Goal: Task Accomplishment & Management: Complete application form

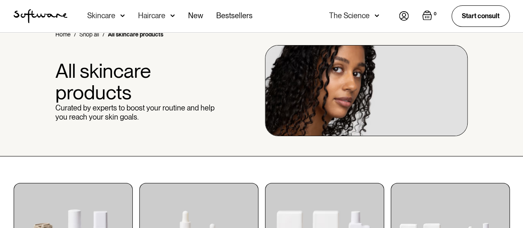
click at [401, 15] on img at bounding box center [404, 16] width 10 height 10
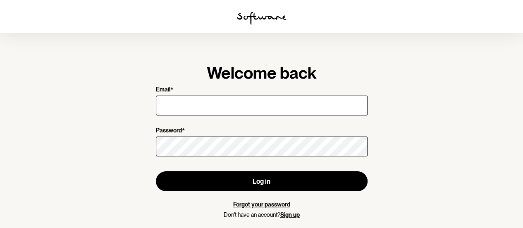
click at [265, 105] on input "Email *" at bounding box center [262, 106] width 212 height 20
type input "[PERSON_NAME][EMAIL_ADDRESS][PERSON_NAME][DOMAIN_NAME]"
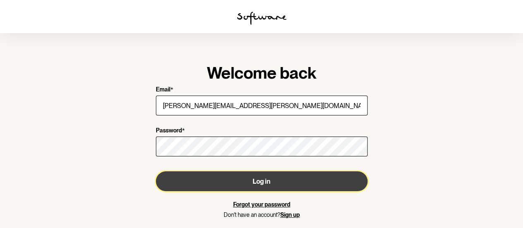
click at [246, 181] on button "Log in" at bounding box center [262, 181] width 212 height 20
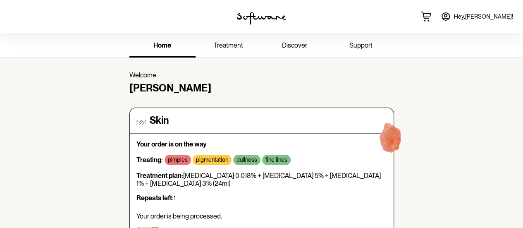
drag, startPoint x: 397, startPoint y: 136, endPoint x: 435, endPoint y: 168, distance: 50.2
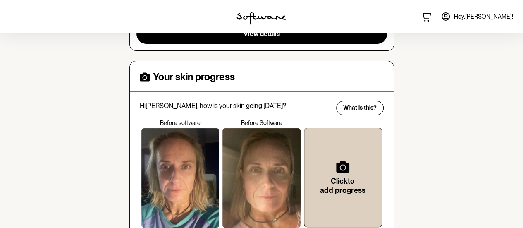
scroll to position [250, 0]
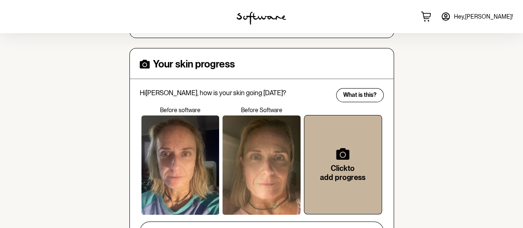
click at [321, 149] on div "Click to add progress" at bounding box center [343, 165] width 51 height 72
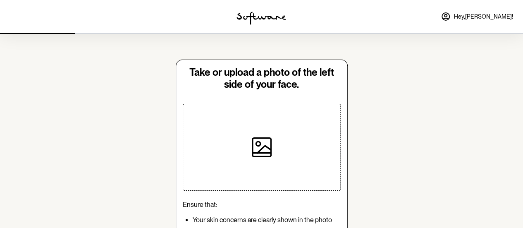
click at [259, 129] on div at bounding box center [262, 147] width 86 height 86
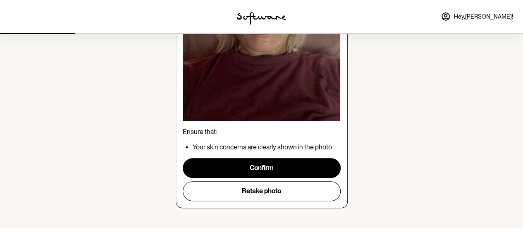
scroll to position [181, 0]
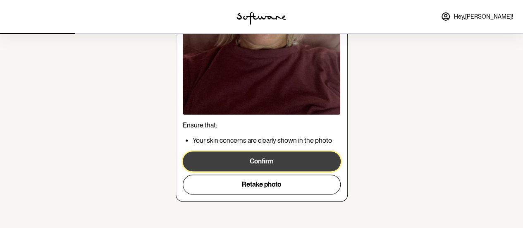
click at [256, 158] on button "Confirm" at bounding box center [262, 161] width 158 height 20
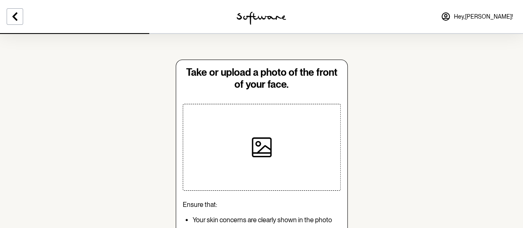
click at [275, 154] on div at bounding box center [262, 147] width 86 height 86
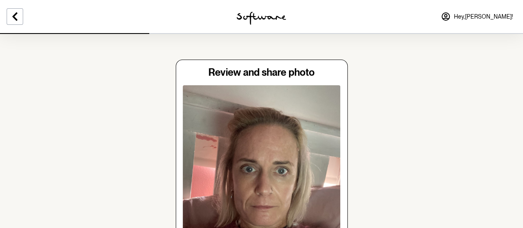
scroll to position [181, 0]
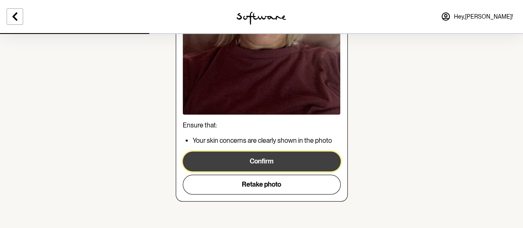
click at [256, 165] on button "Confirm" at bounding box center [262, 161] width 158 height 20
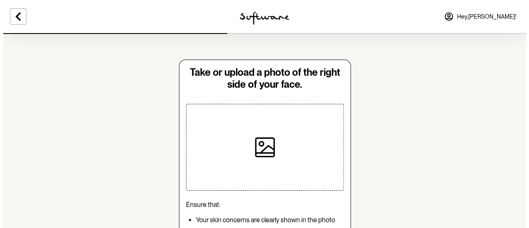
scroll to position [82, 0]
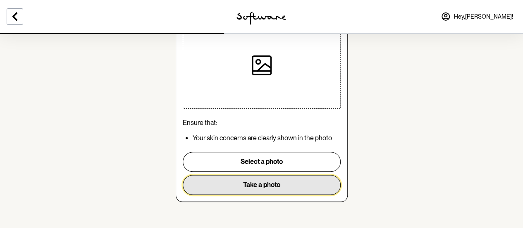
click at [244, 182] on button "Take a photo" at bounding box center [262, 185] width 158 height 20
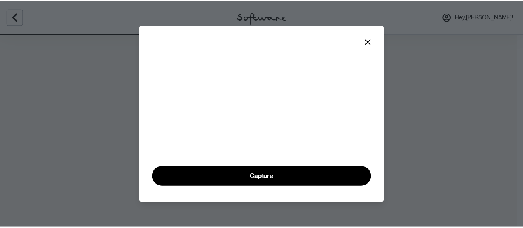
scroll to position [64, 0]
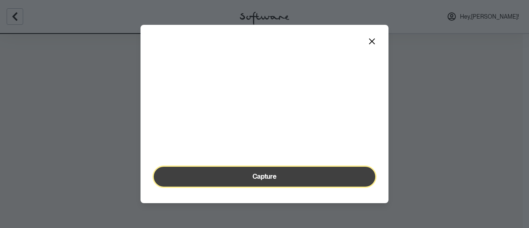
click at [280, 178] on button "Capture" at bounding box center [265, 177] width 222 height 20
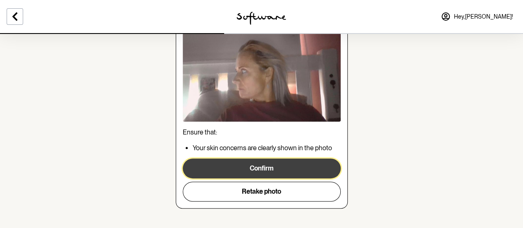
click at [276, 176] on button "Confirm" at bounding box center [262, 168] width 158 height 20
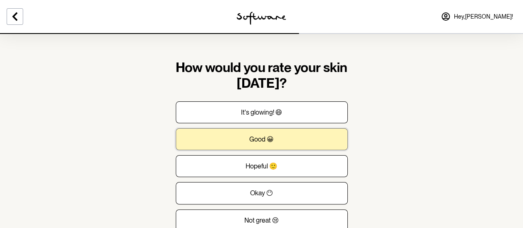
click at [267, 135] on p "Good 😀" at bounding box center [261, 139] width 24 height 8
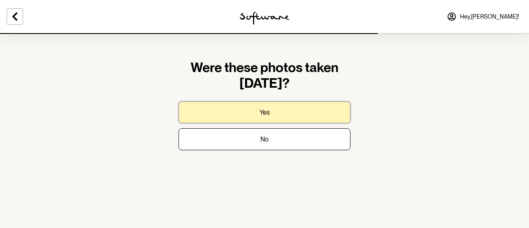
click at [283, 112] on button "Yes" at bounding box center [265, 112] width 172 height 22
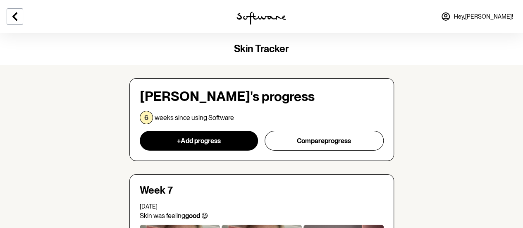
click at [492, 17] on span "Hey, [PERSON_NAME] !" at bounding box center [483, 16] width 59 height 7
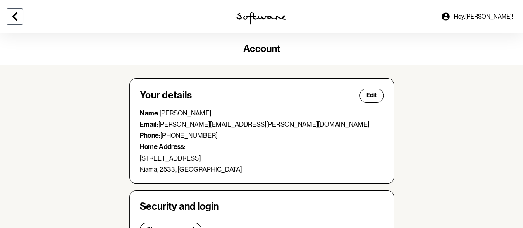
click at [14, 16] on icon at bounding box center [14, 16] width 5 height 8
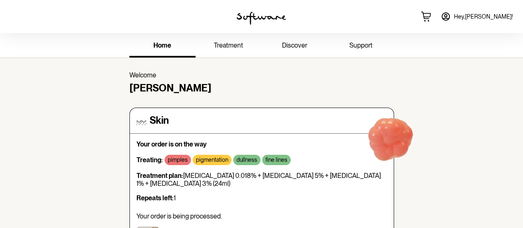
click at [487, 11] on link "Hey, [PERSON_NAME] !" at bounding box center [477, 17] width 82 height 20
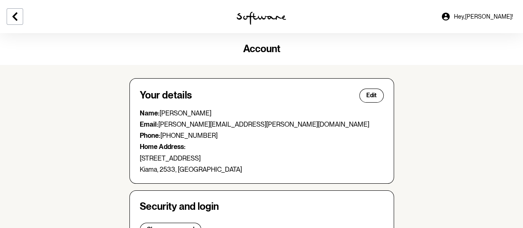
click at [451, 20] on icon at bounding box center [446, 17] width 10 height 10
click at [450, 14] on icon at bounding box center [446, 16] width 8 height 8
click at [19, 24] on button at bounding box center [15, 16] width 17 height 17
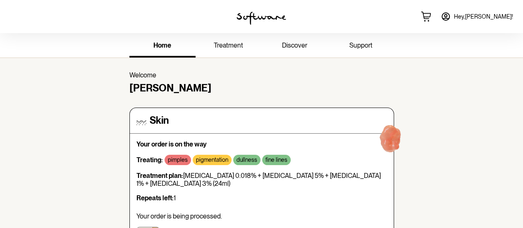
click at [240, 47] on span "treatment" at bounding box center [228, 45] width 29 height 8
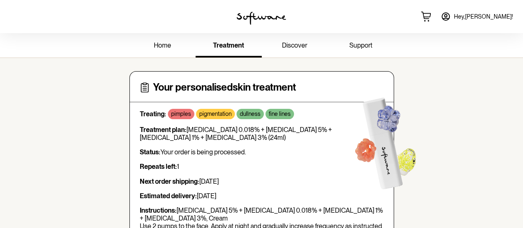
drag, startPoint x: 522, startPoint y: 33, endPoint x: 527, endPoint y: 57, distance: 23.7
click at [523, 0] on html "home treatment discover support Your personalised skin treatment Treating: pimp…" at bounding box center [261, 0] width 523 height 0
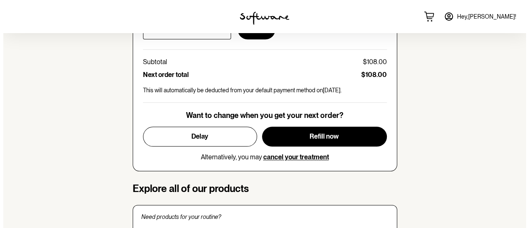
scroll to position [445, 0]
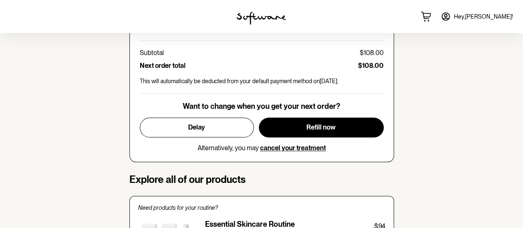
click at [332, 114] on div "Want to change when you get your next order? Delay Refill now Alternatively, yo…" at bounding box center [262, 127] width 244 height 50
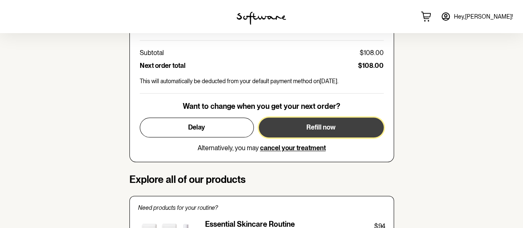
click at [332, 120] on button "Refill now" at bounding box center [321, 127] width 125 height 20
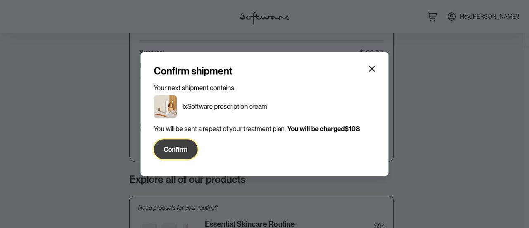
click at [185, 143] on button "Confirm" at bounding box center [176, 149] width 44 height 20
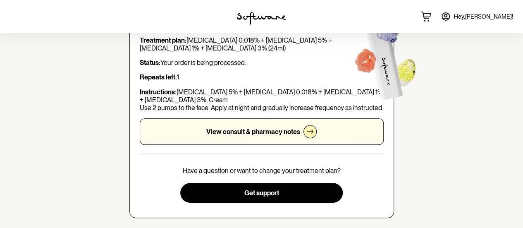
scroll to position [0, 0]
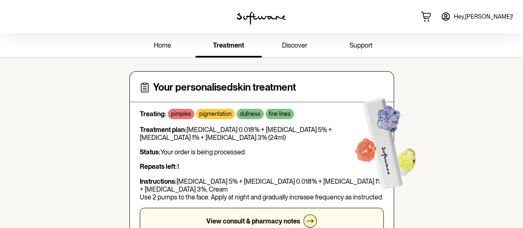
click at [288, 48] on span "discover" at bounding box center [294, 45] width 25 height 8
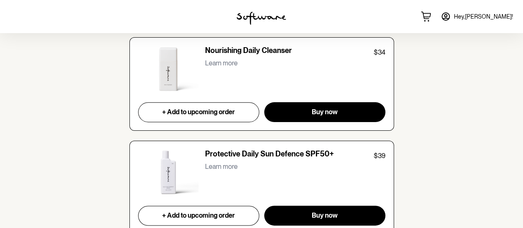
scroll to position [2057, 0]
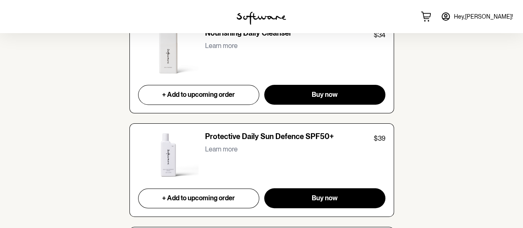
click at [227, 145] on p "Learn more" at bounding box center [221, 149] width 33 height 8
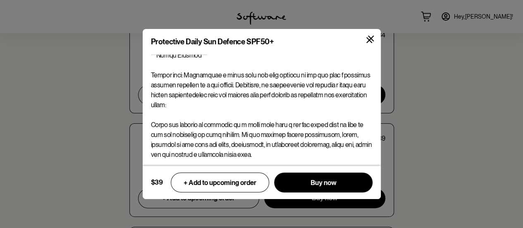
scroll to position [209, 0]
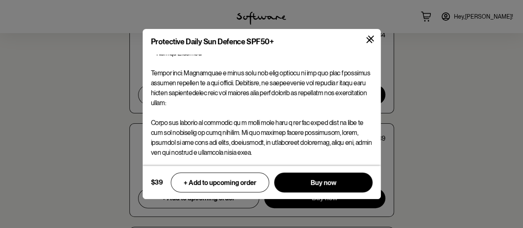
click at [371, 37] on icon at bounding box center [371, 39] width 6 height 6
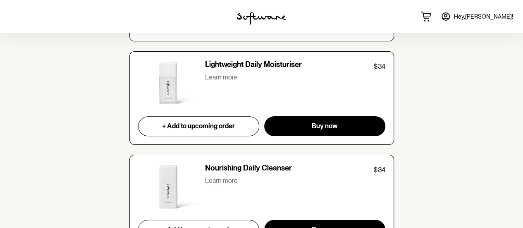
scroll to position [1918, 0]
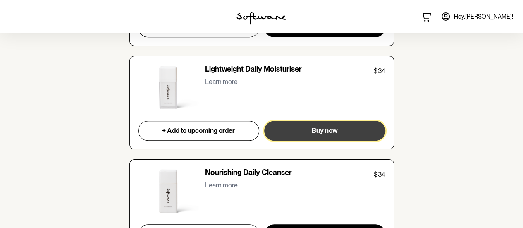
click at [302, 124] on button "Buy now" at bounding box center [324, 131] width 121 height 20
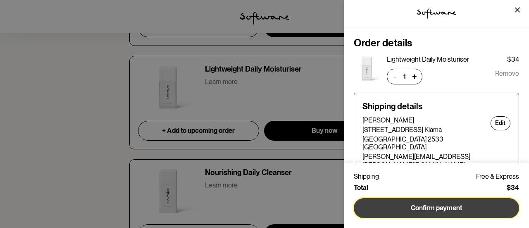
click at [414, 206] on button "Confirm payment" at bounding box center [436, 208] width 165 height 20
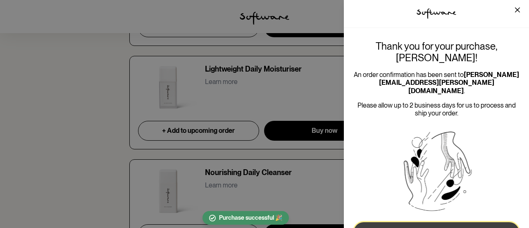
click at [414, 222] on button "Close" at bounding box center [436, 232] width 165 height 20
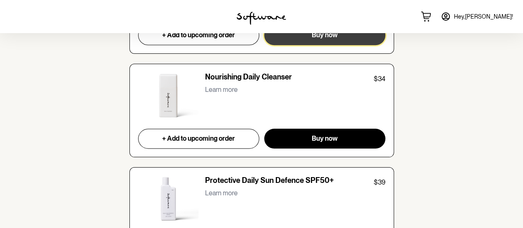
scroll to position [2102, 0]
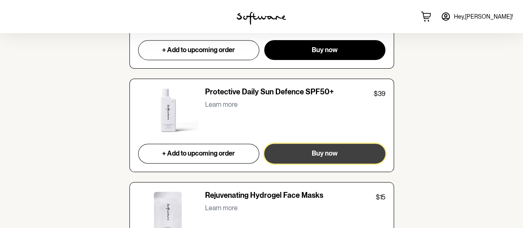
click at [321, 149] on span "Buy now" at bounding box center [325, 153] width 26 height 8
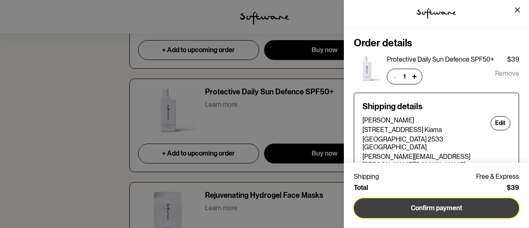
click at [434, 209] on button "Confirm payment" at bounding box center [436, 208] width 165 height 20
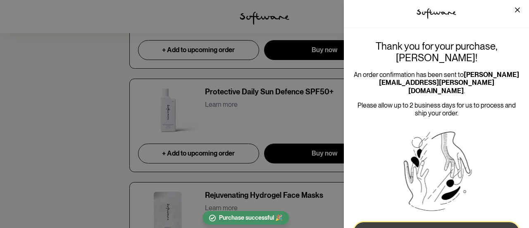
click at [407, 222] on button "Close" at bounding box center [436, 232] width 165 height 20
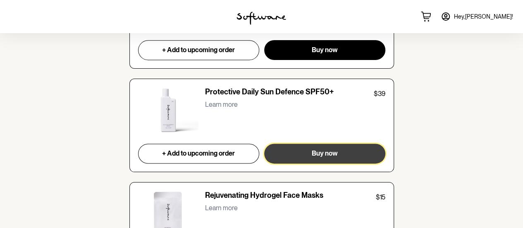
scroll to position [3197, 0]
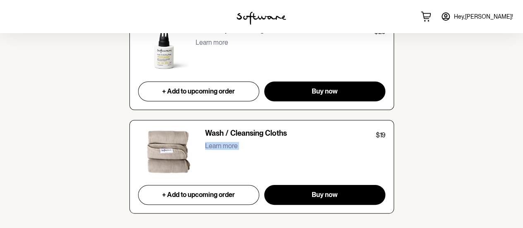
drag, startPoint x: 521, startPoint y: 225, endPoint x: 519, endPoint y: 107, distance: 117.5
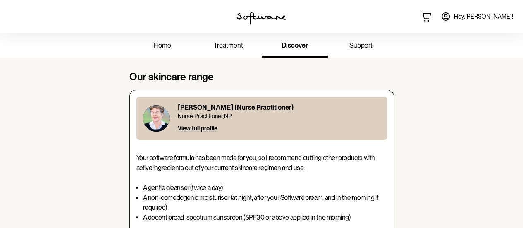
click at [159, 47] on span "home" at bounding box center [162, 45] width 17 height 8
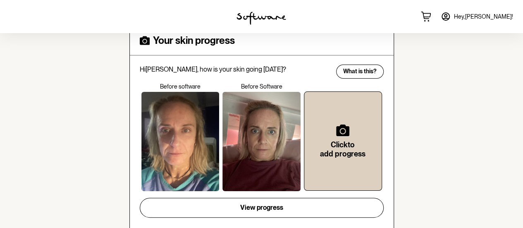
scroll to position [275, 0]
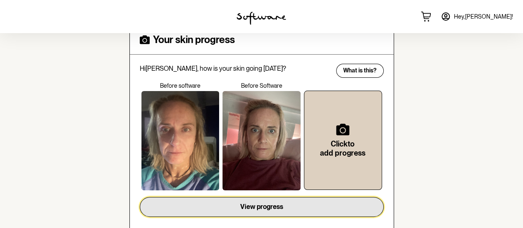
click at [308, 200] on button "View progress" at bounding box center [262, 207] width 244 height 20
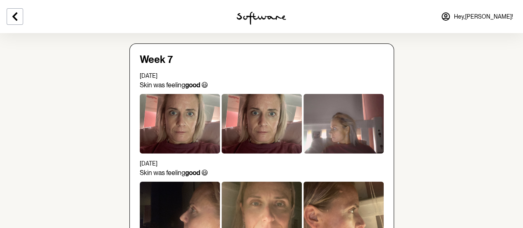
scroll to position [129, 0]
